Goal: Task Accomplishment & Management: Manage account settings

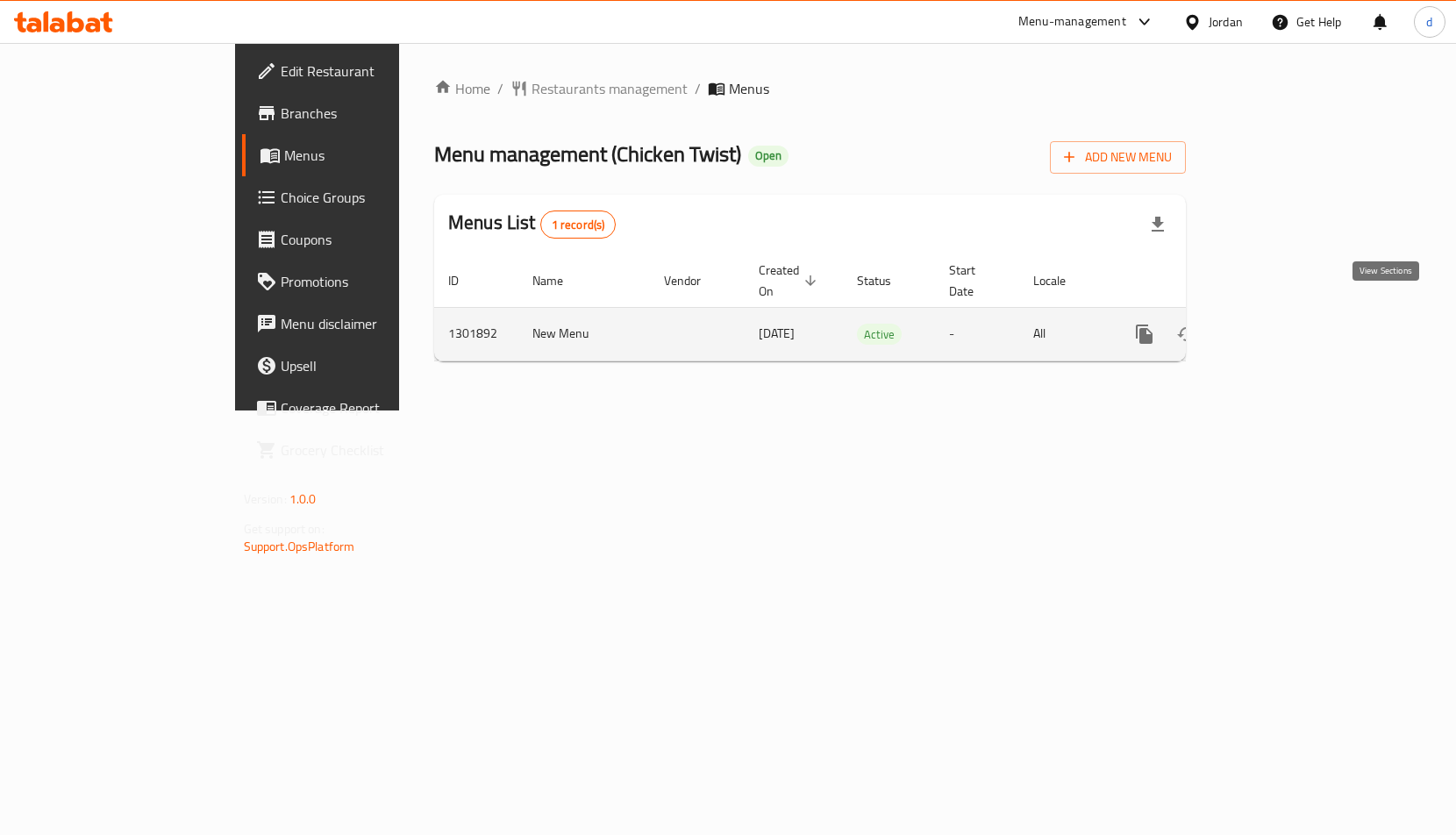
click at [1279, 326] on icon "enhanced table" at bounding box center [1272, 334] width 16 height 16
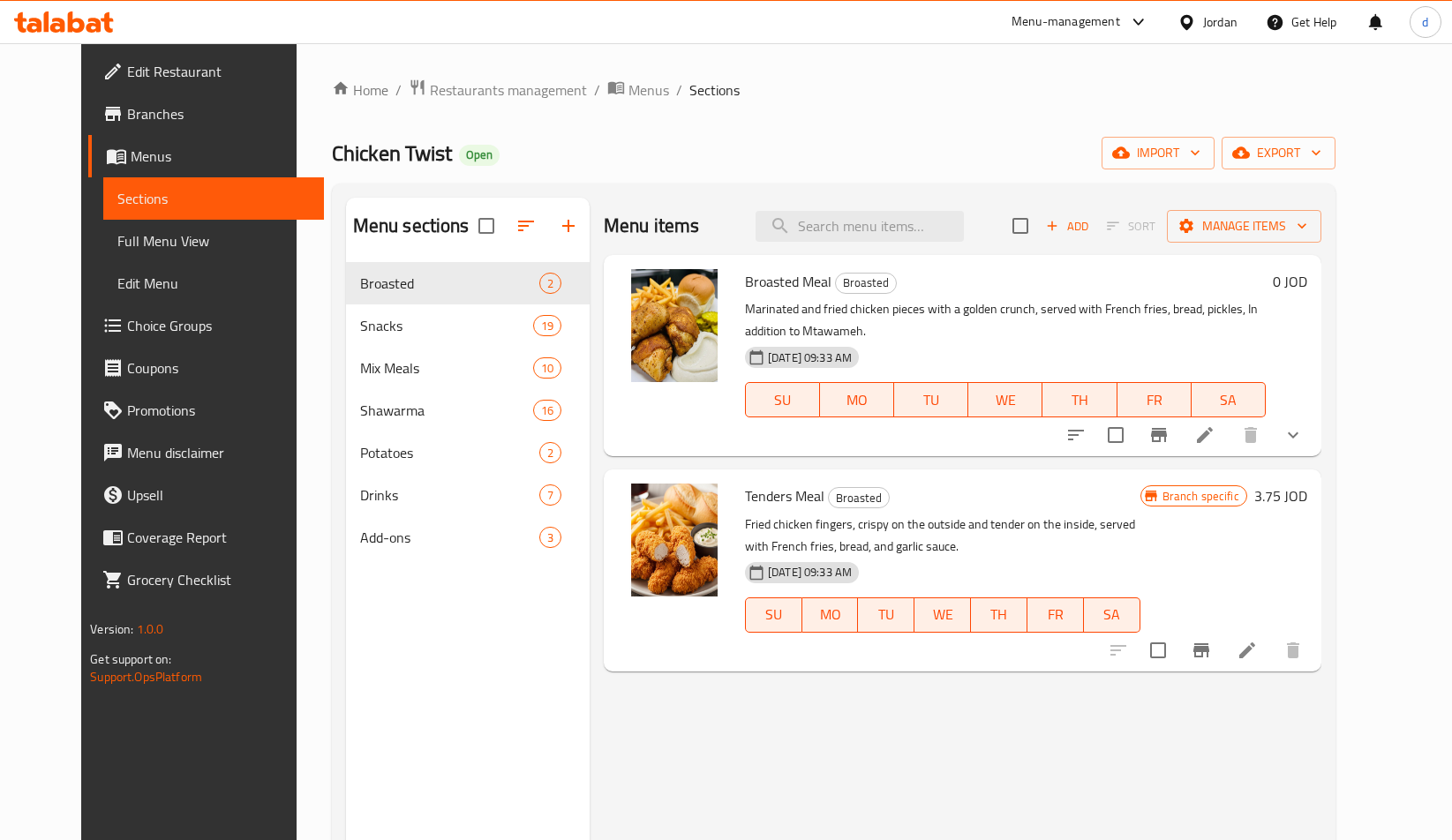
click at [127, 320] on span "Choice Groups" at bounding box center [218, 325] width 183 height 21
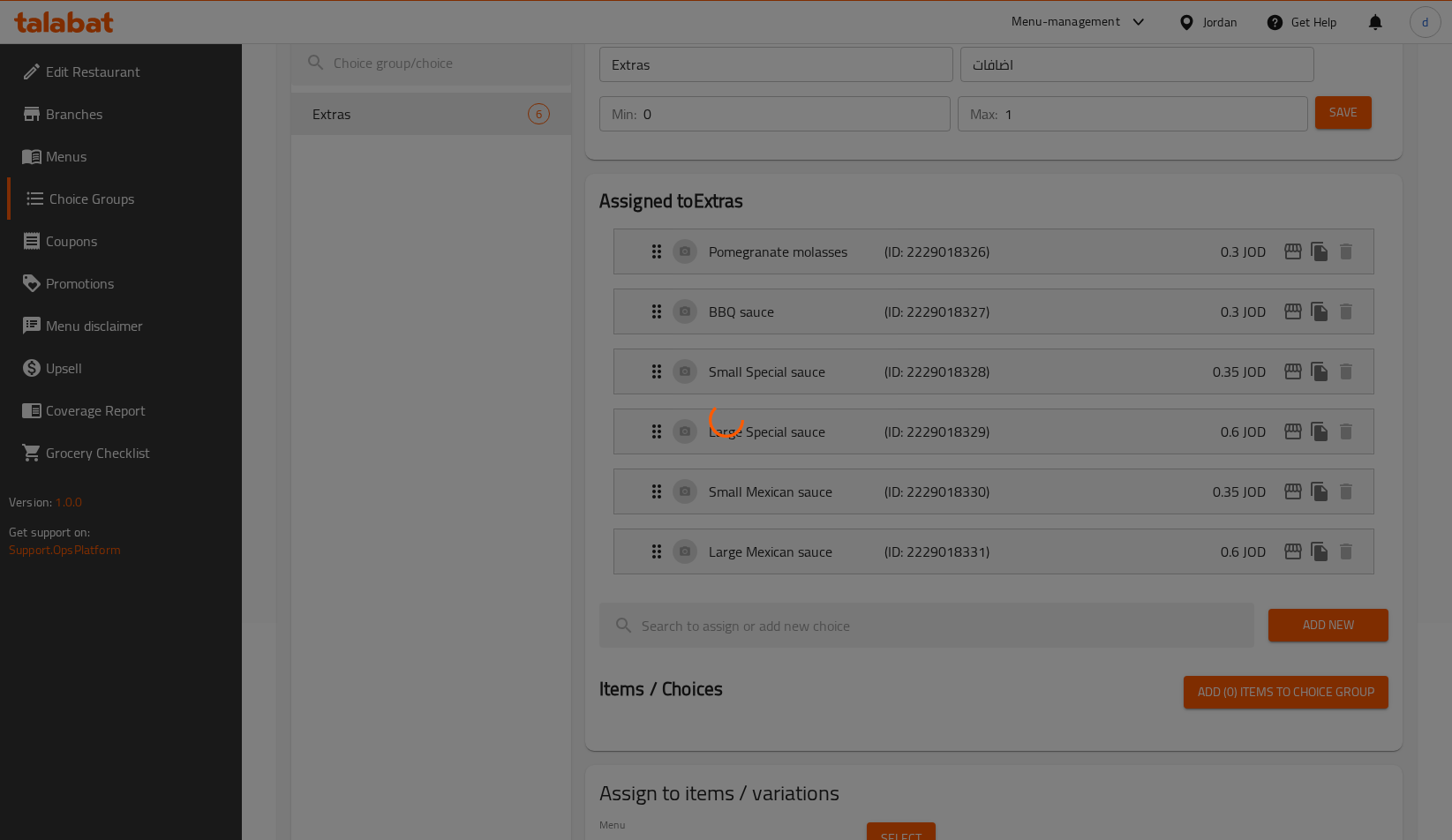
scroll to position [132, 0]
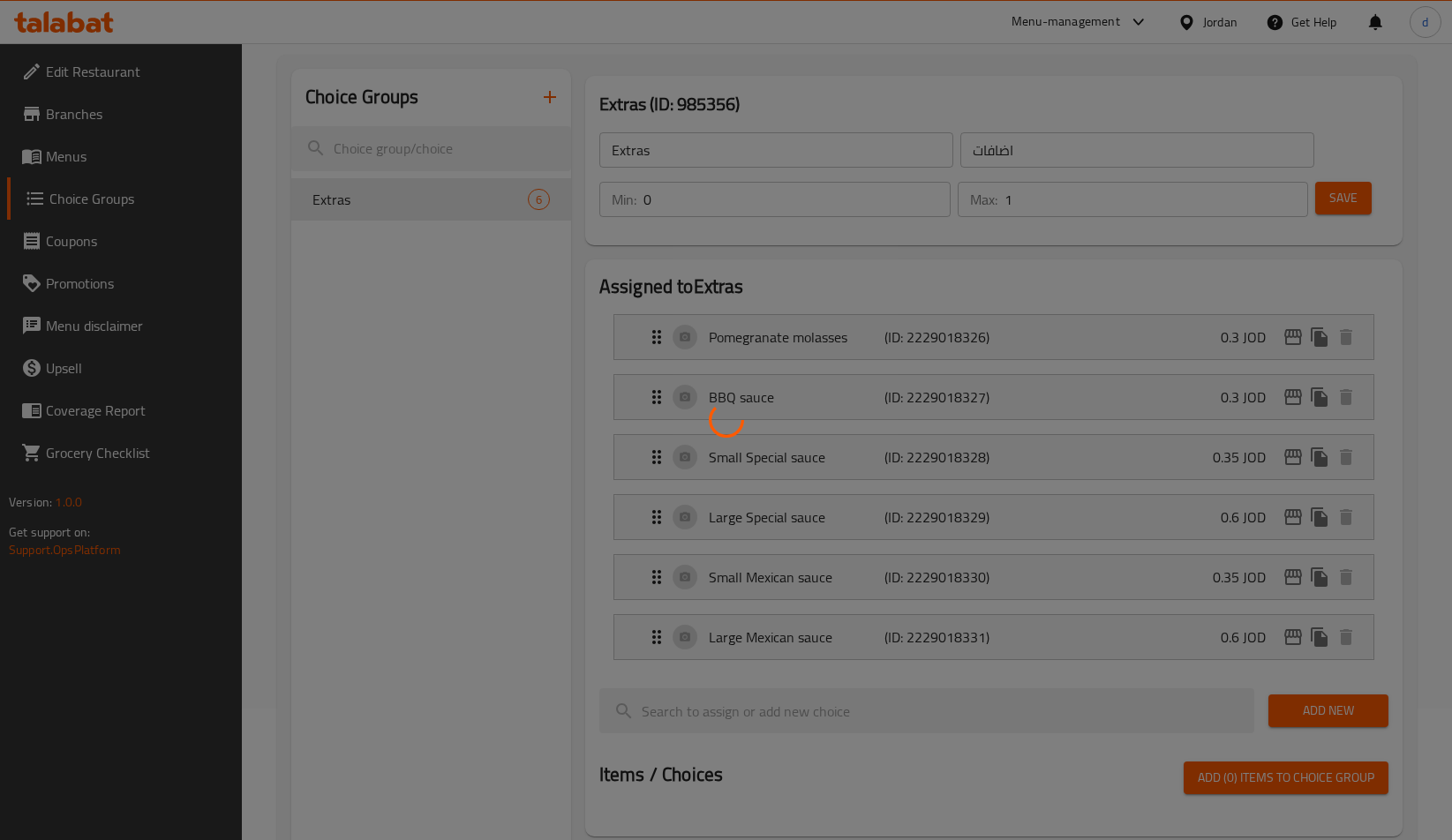
click at [476, 328] on div at bounding box center [726, 420] width 1452 height 840
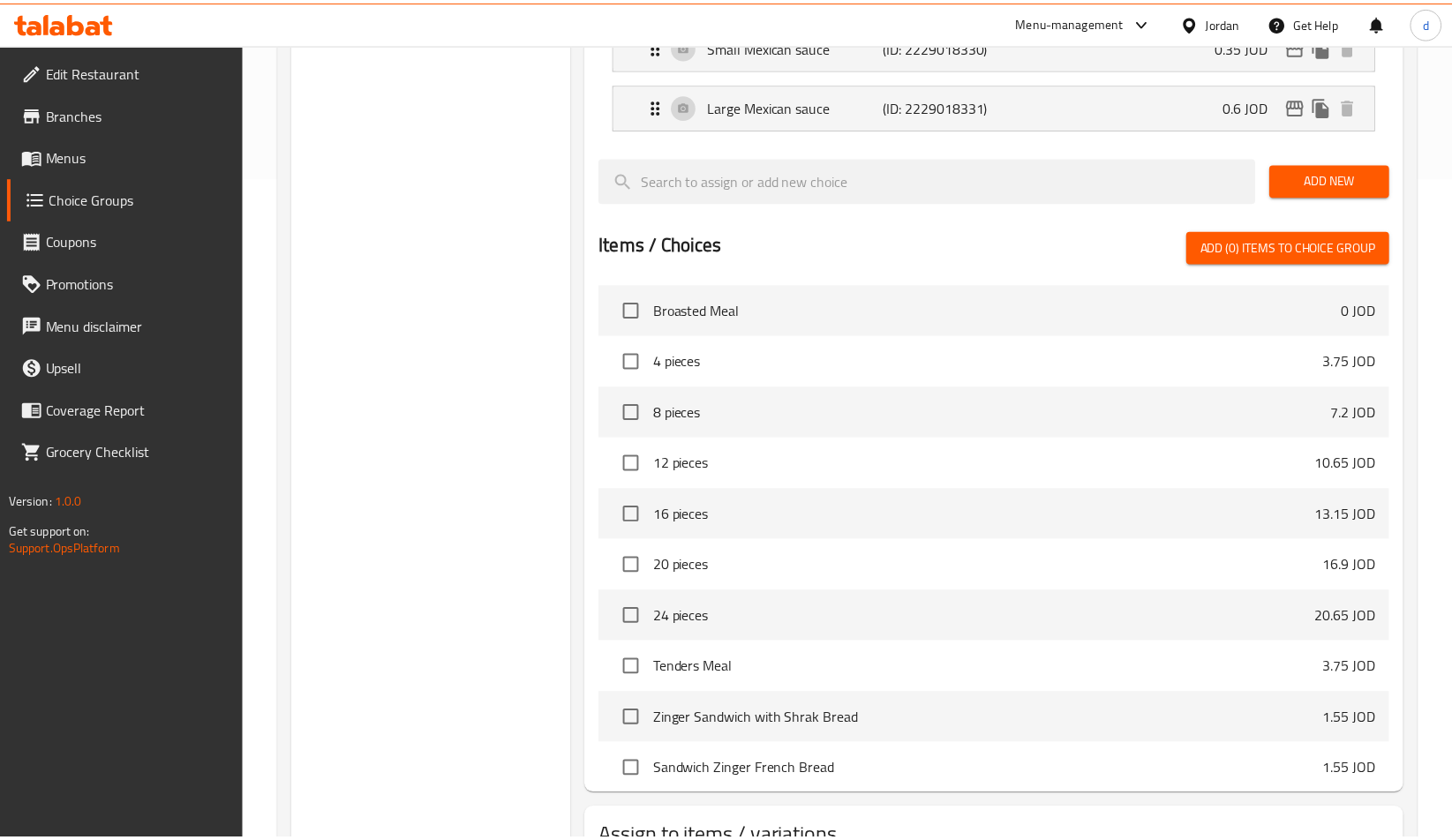
scroll to position [798, 0]
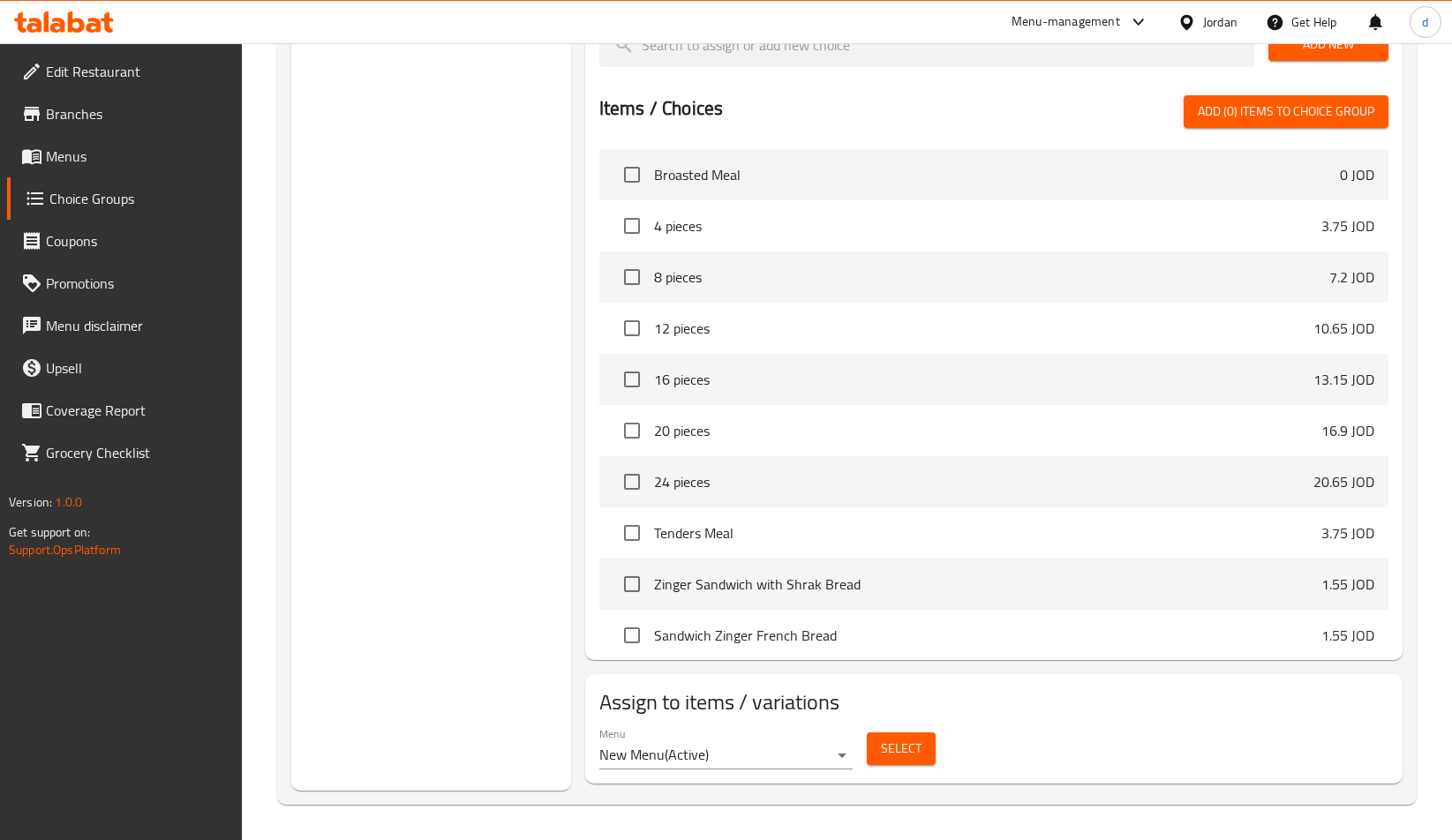
click at [384, 376] on div "Choice Groups Extras 6" at bounding box center [431, 96] width 279 height 1388
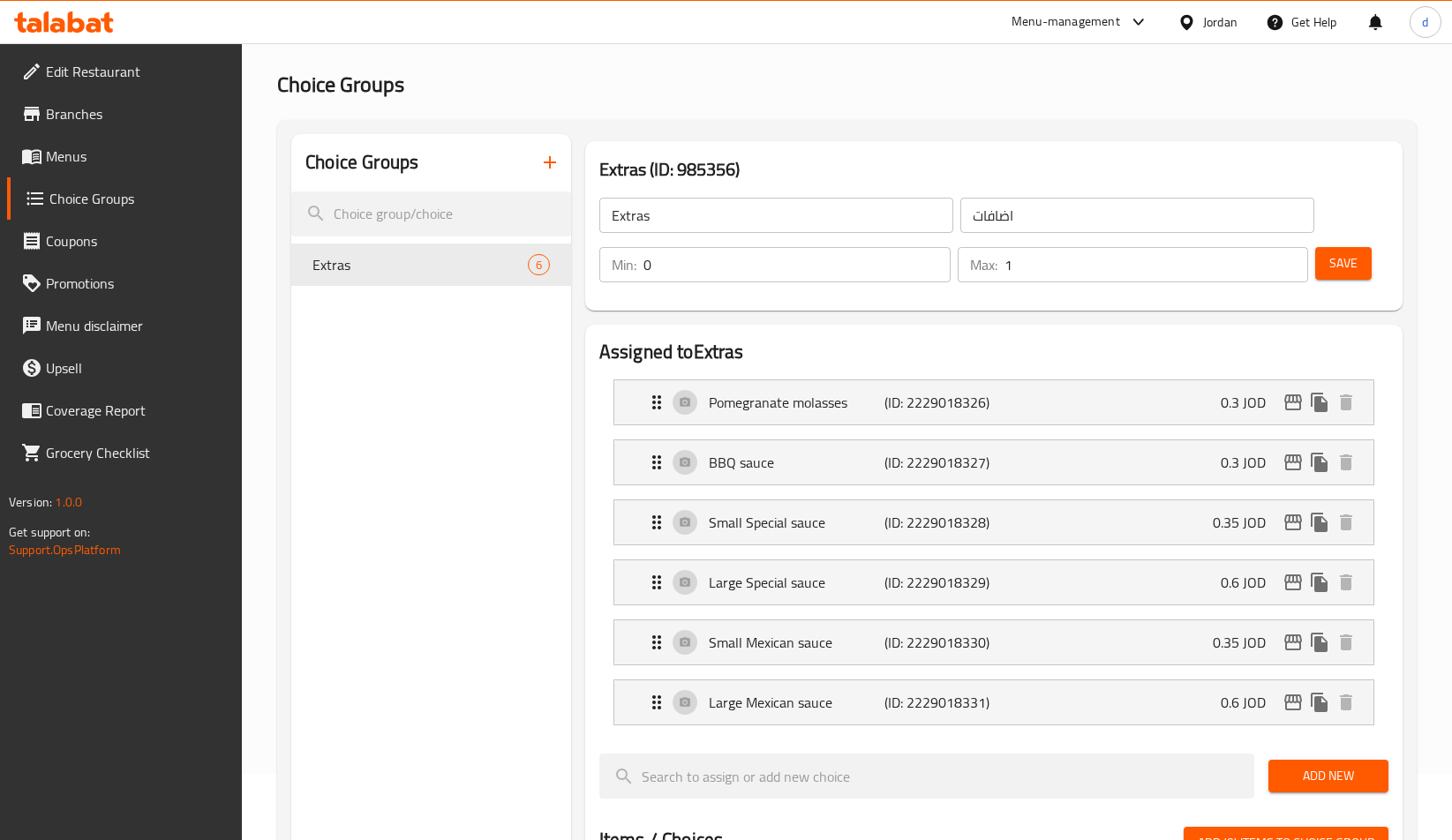
scroll to position [0, 0]
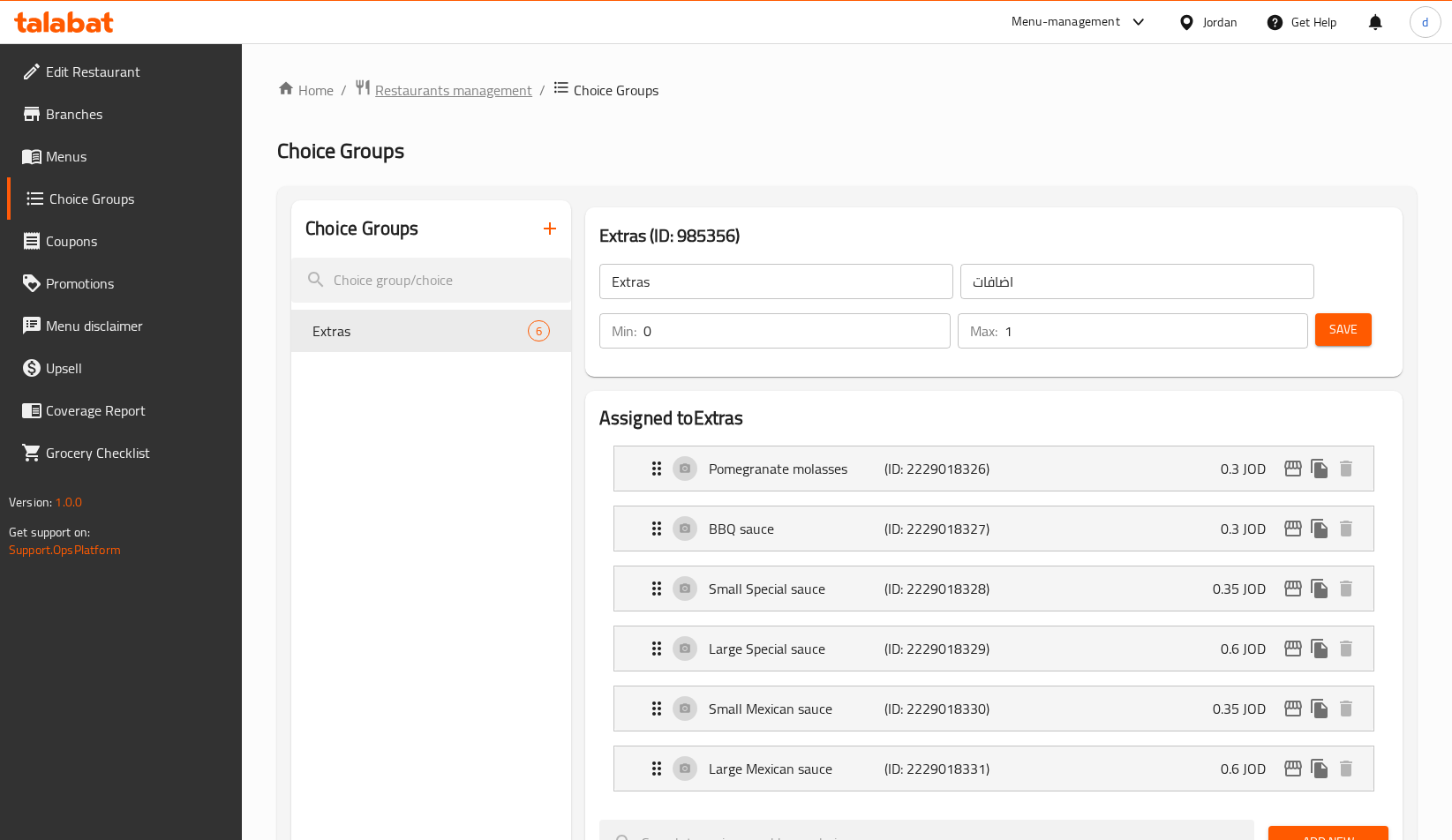
click at [400, 80] on span "Restaurants management" at bounding box center [453, 90] width 157 height 21
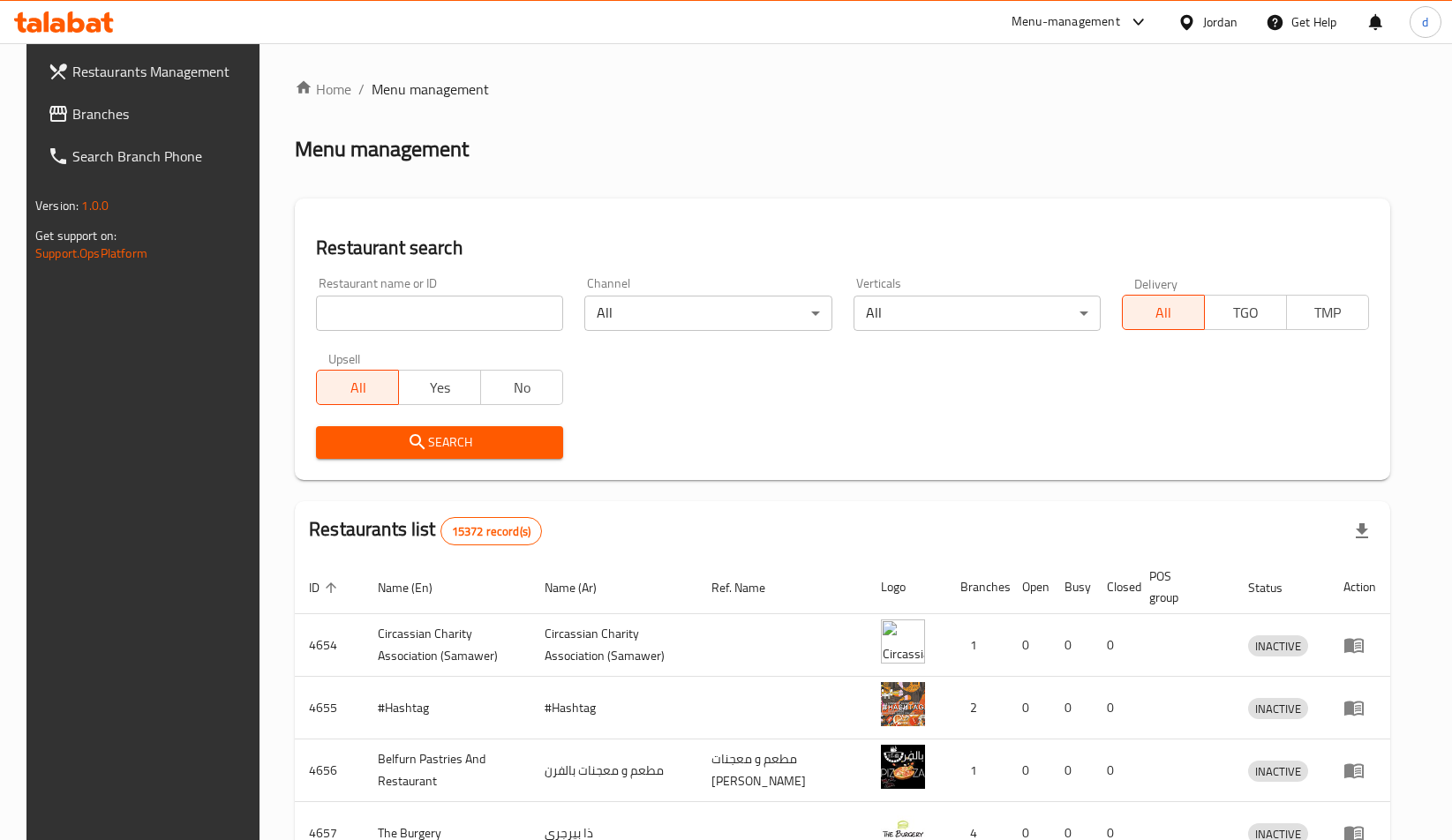
click at [137, 119] on span "Branches" at bounding box center [164, 113] width 183 height 21
